Goal: Task Accomplishment & Management: Manage account settings

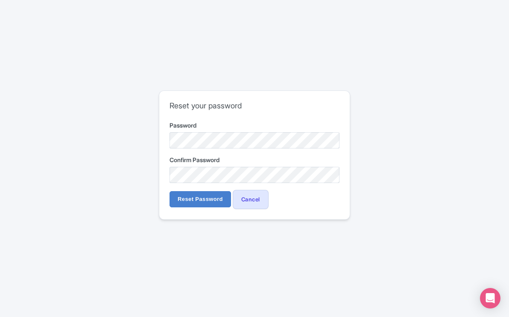
click at [261, 118] on div "Reset your password Password Confirm Password Reset Password Cancel" at bounding box center [254, 155] width 190 height 129
click at [191, 199] on input "Reset Password" at bounding box center [201, 199] width 62 height 16
